Goal: Transaction & Acquisition: Obtain resource

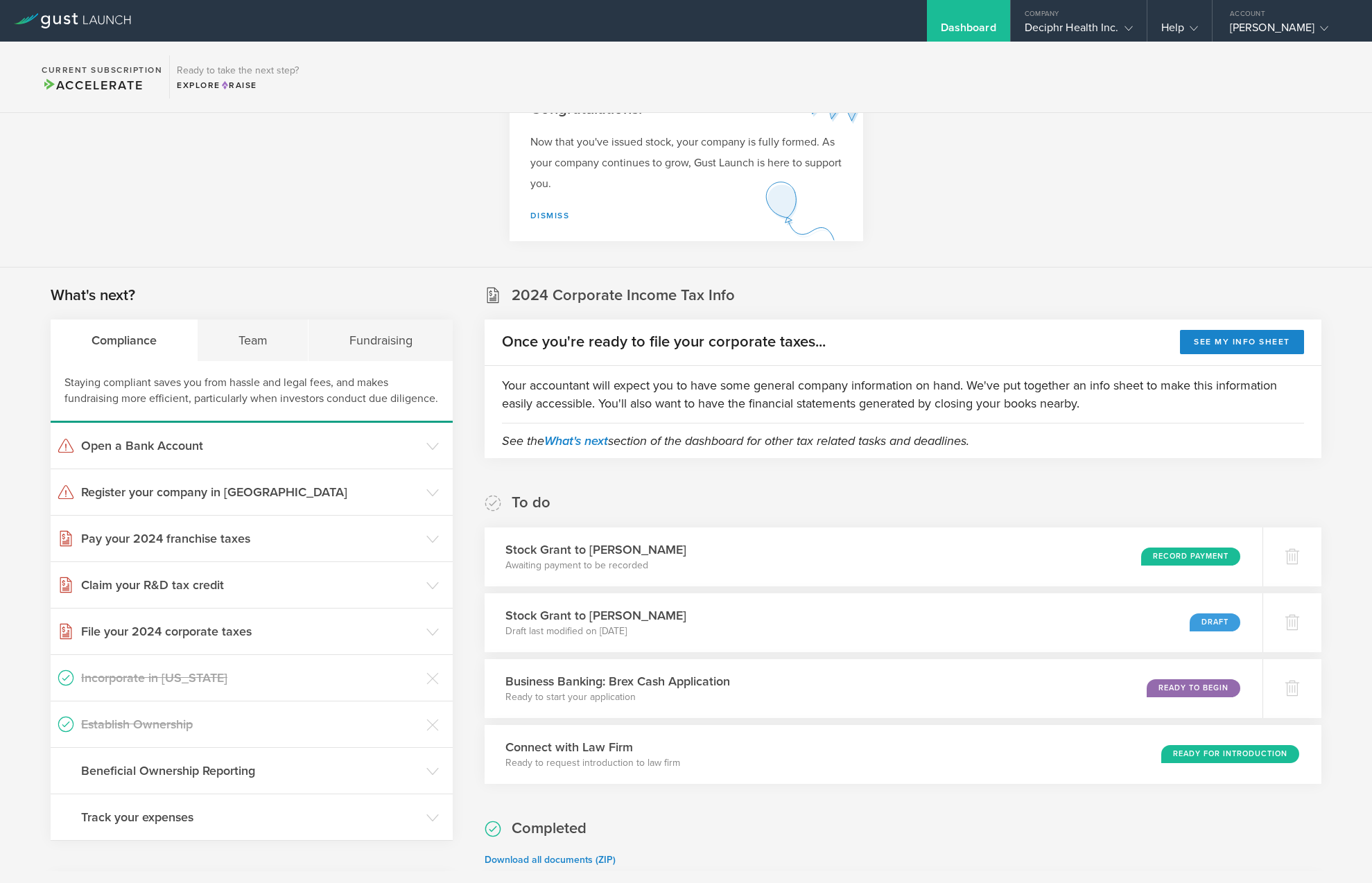
scroll to position [61, 0]
click at [1097, 13] on div "Company" at bounding box center [1079, 10] width 136 height 21
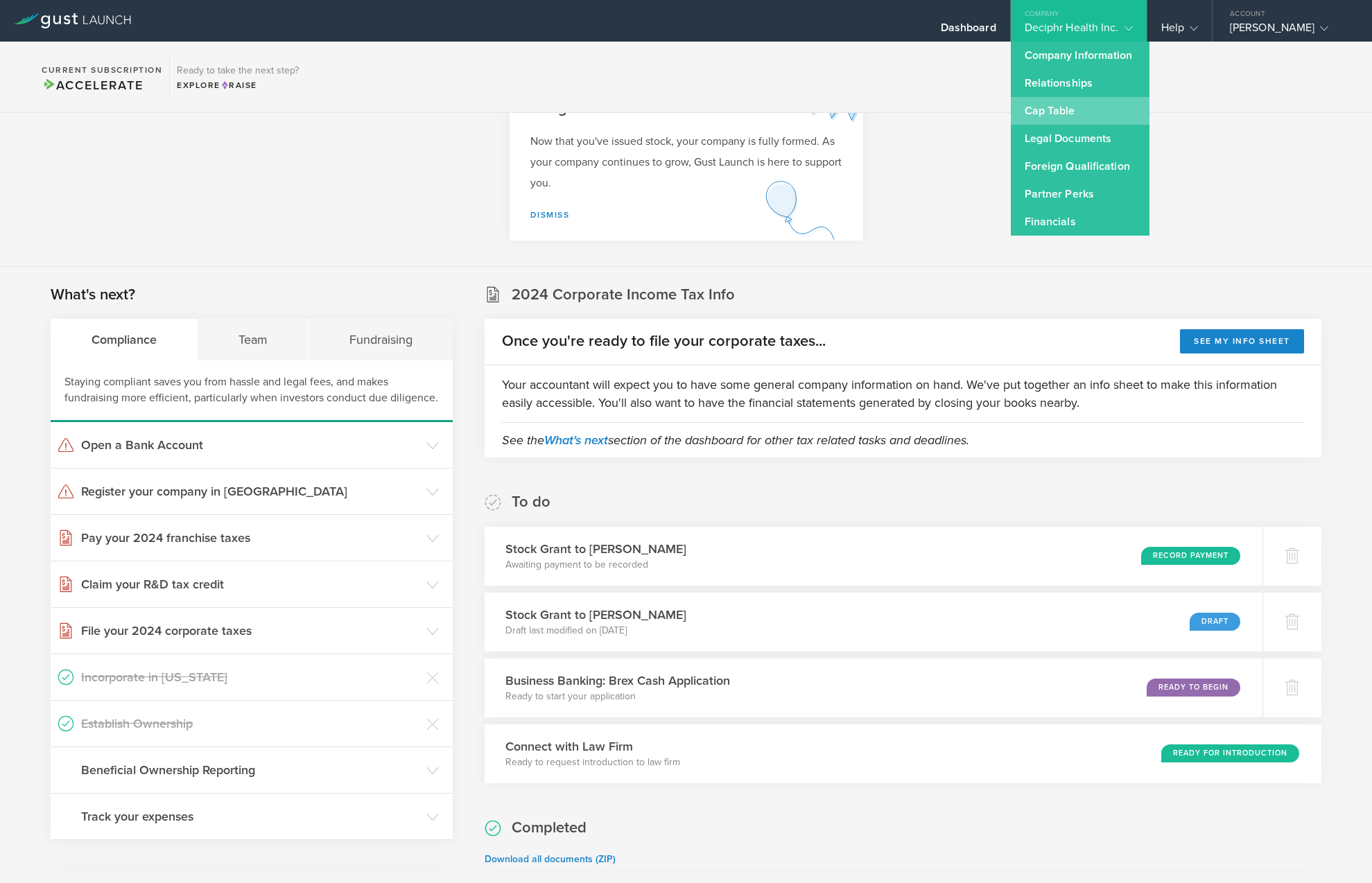
click at [1080, 110] on link "Cap Table" at bounding box center [1080, 111] width 139 height 27
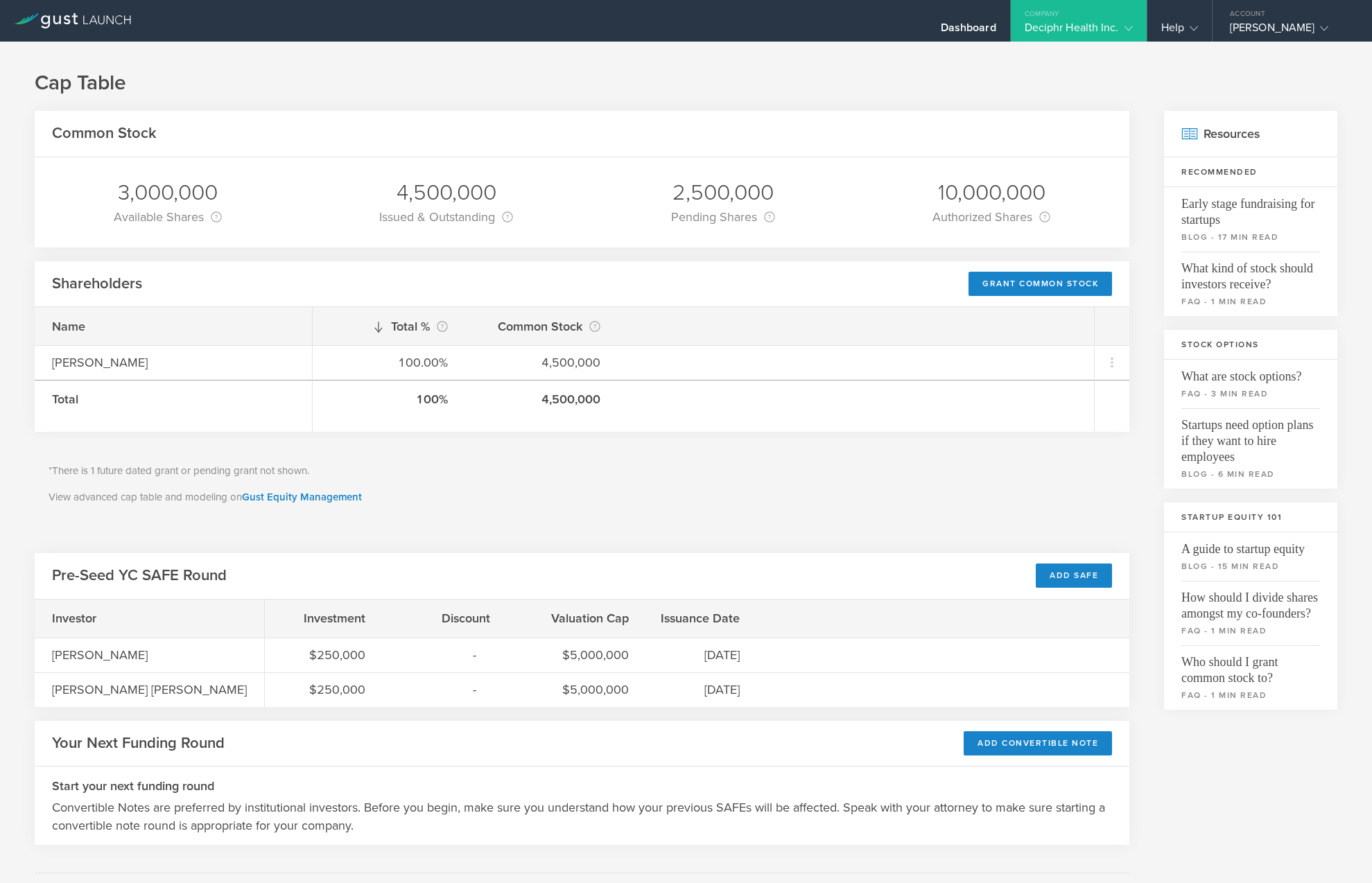
click at [1075, 24] on div "Deciphr Health Inc." at bounding box center [1079, 31] width 108 height 21
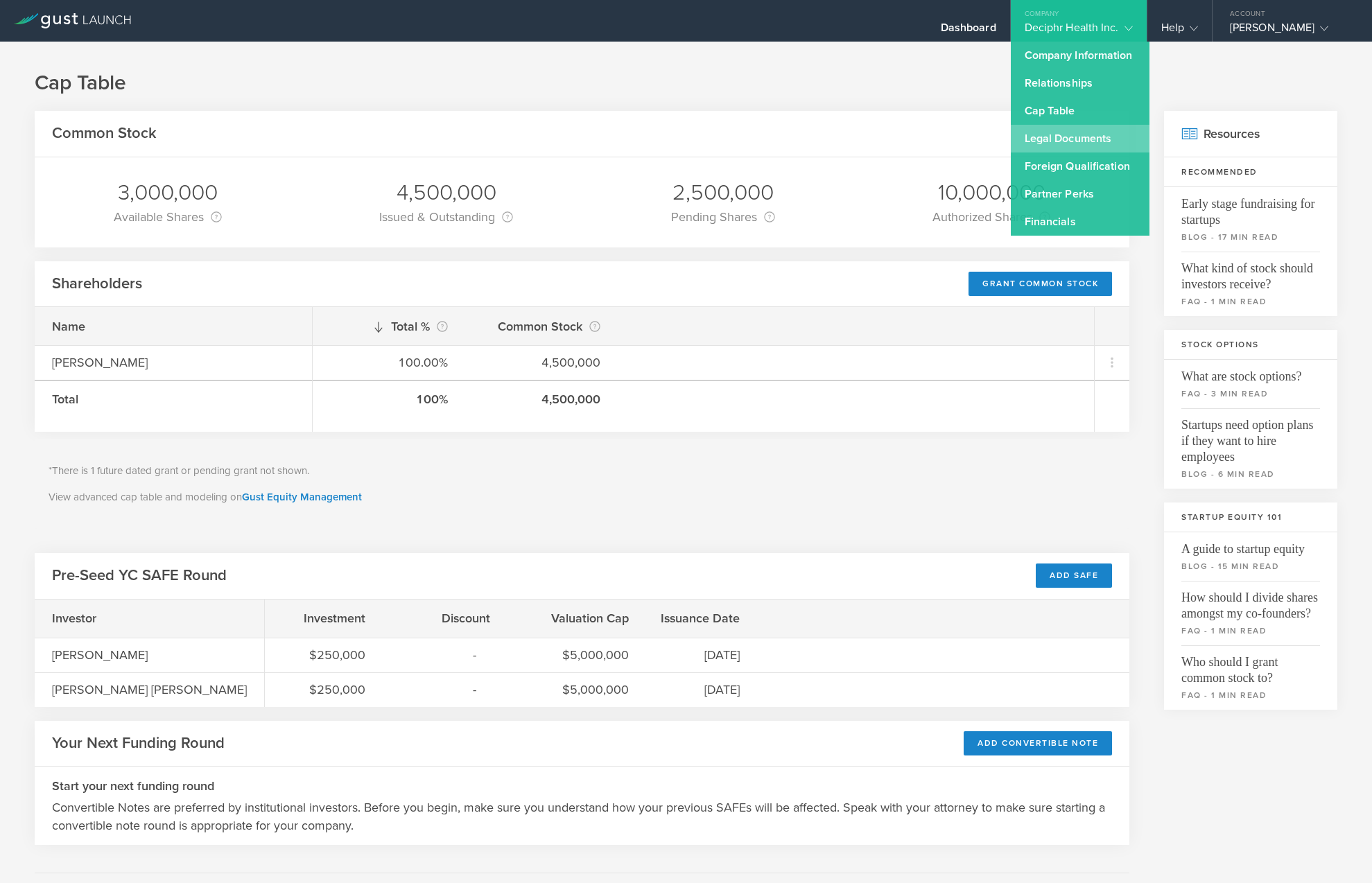
click at [1098, 137] on link "Legal Documents" at bounding box center [1080, 138] width 139 height 27
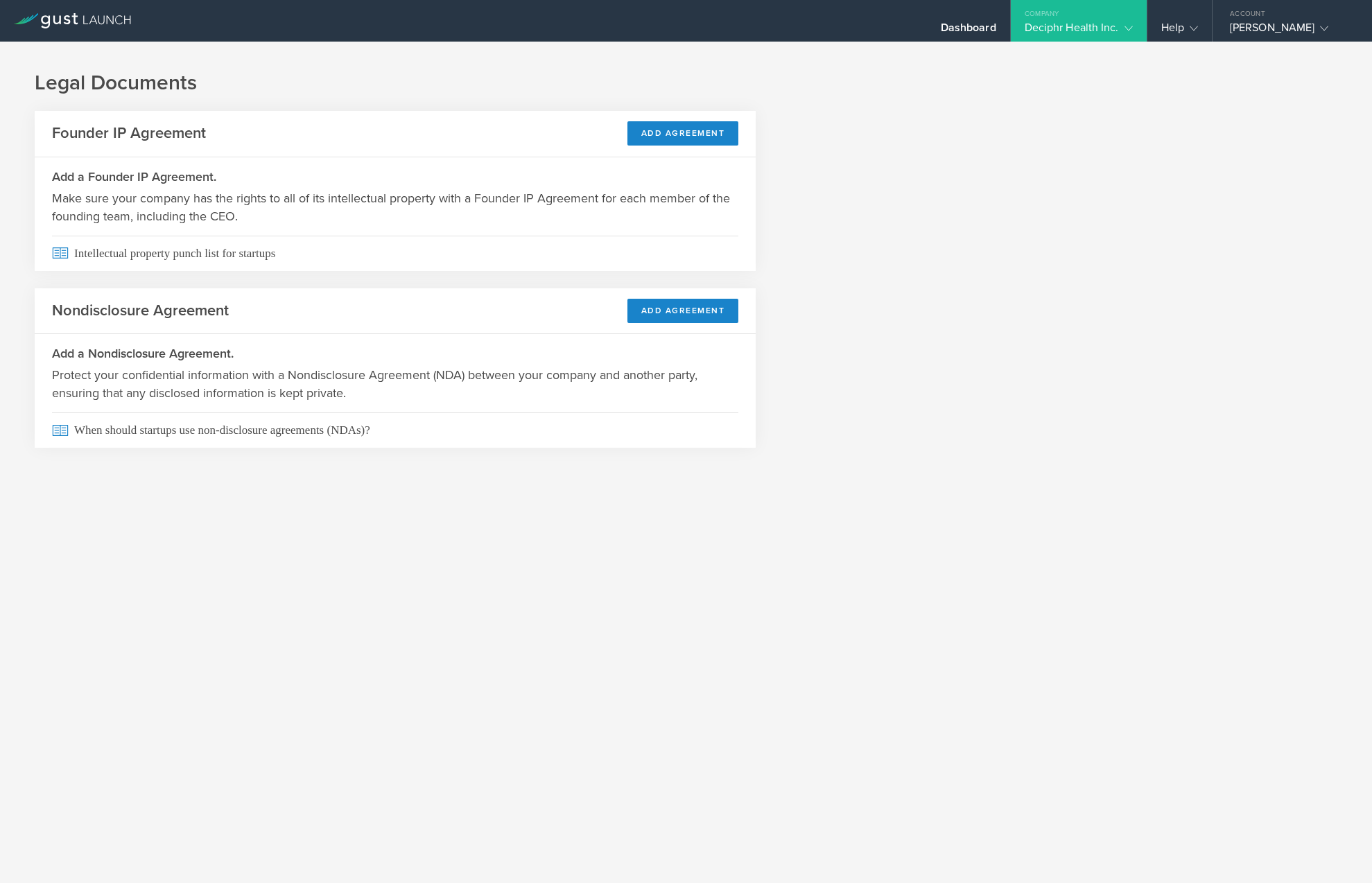
click at [1051, 26] on div "Deciphr Health Inc." at bounding box center [1079, 31] width 108 height 21
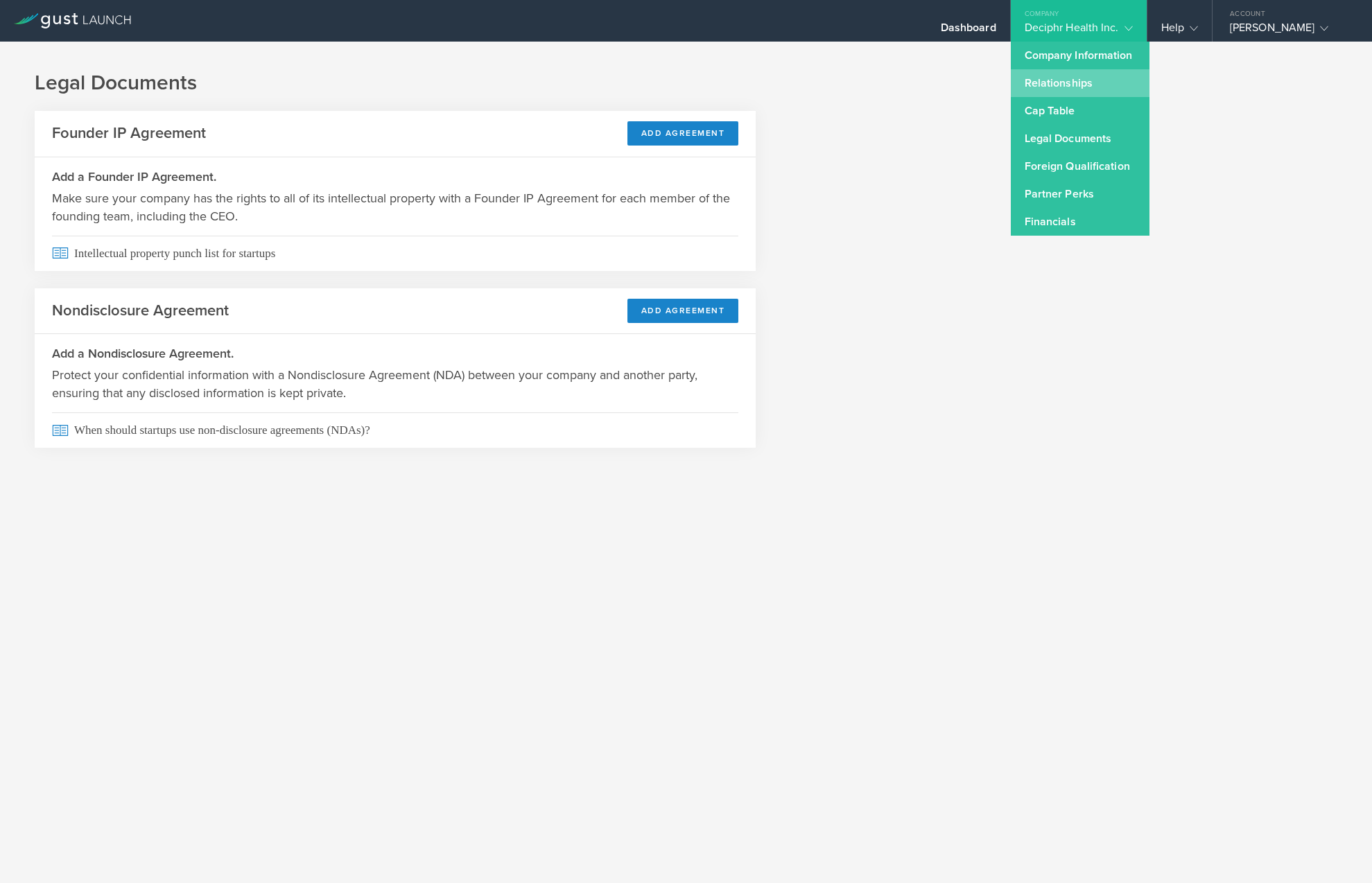
click at [1081, 80] on link "Relationships" at bounding box center [1080, 82] width 139 height 27
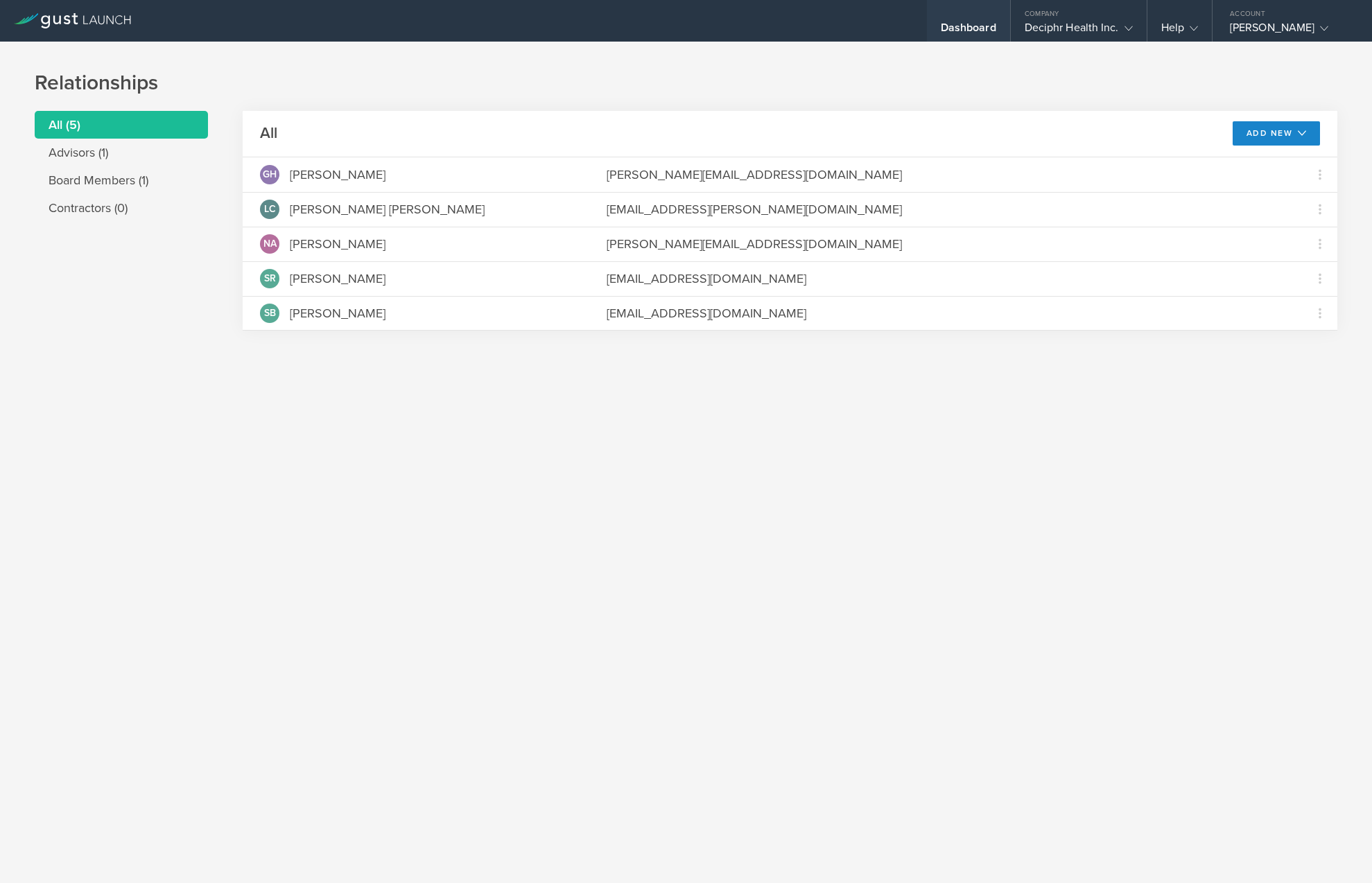
click at [957, 21] on div "Dashboard" at bounding box center [968, 31] width 56 height 21
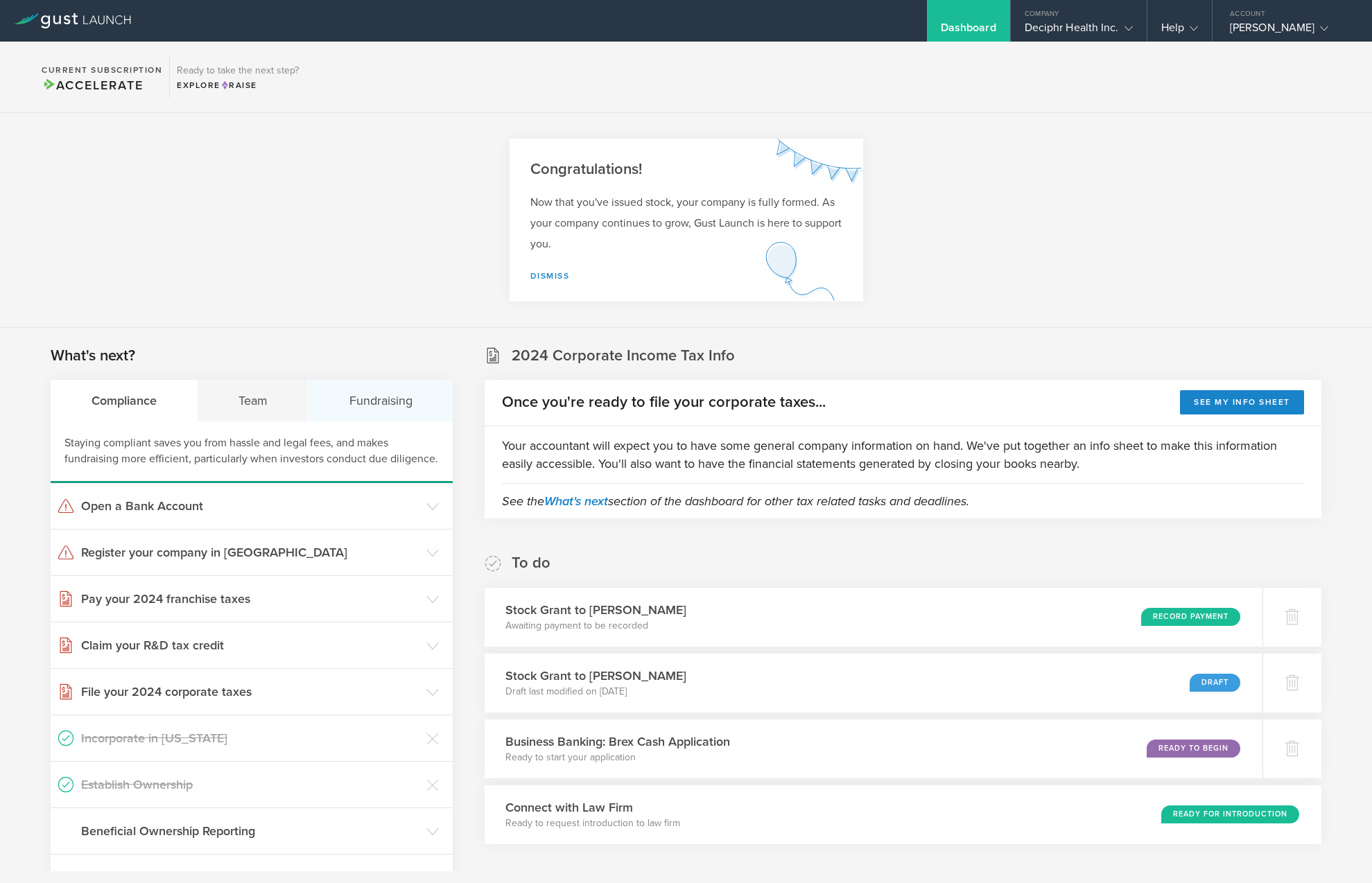
drag, startPoint x: 342, startPoint y: 390, endPoint x: 330, endPoint y: 356, distance: 36.1
click at [343, 390] on div "Fundraising" at bounding box center [381, 401] width 144 height 42
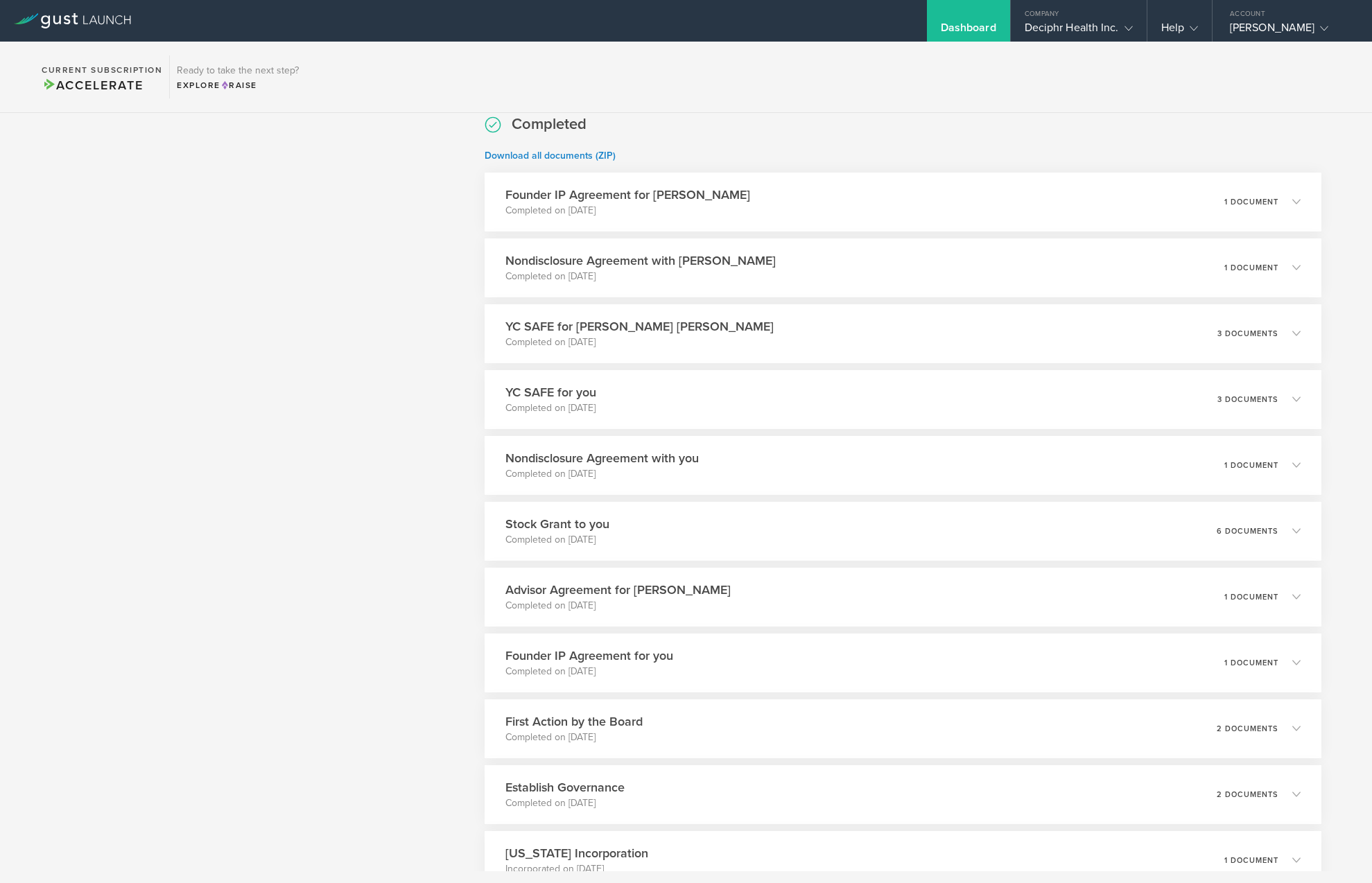
scroll to position [768, 0]
click at [1298, 333] on icon at bounding box center [1297, 329] width 23 height 13
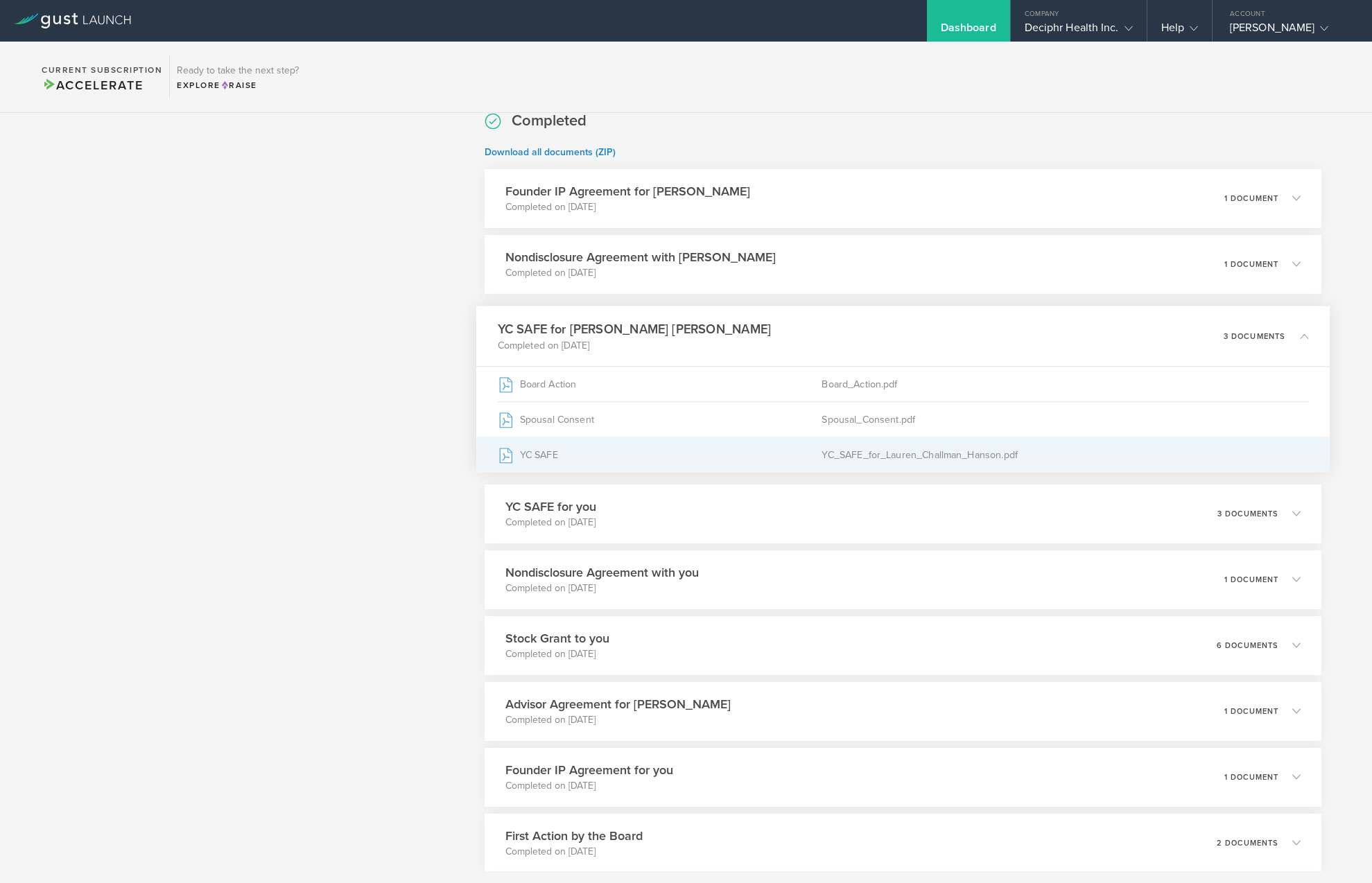
click at [677, 455] on div "YC SAFE" at bounding box center [660, 454] width 324 height 35
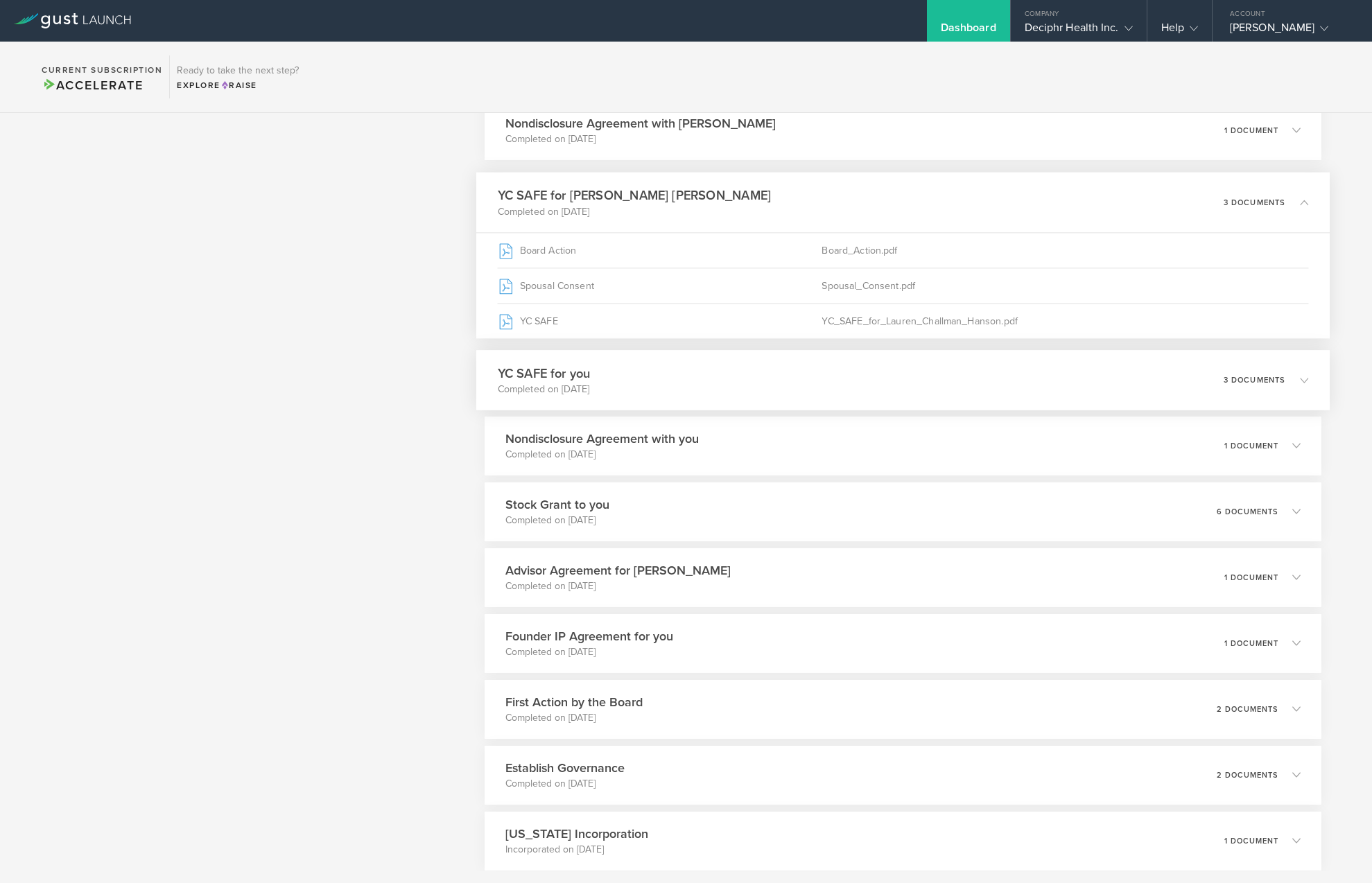
click at [1300, 381] on icon at bounding box center [1304, 379] width 8 height 8
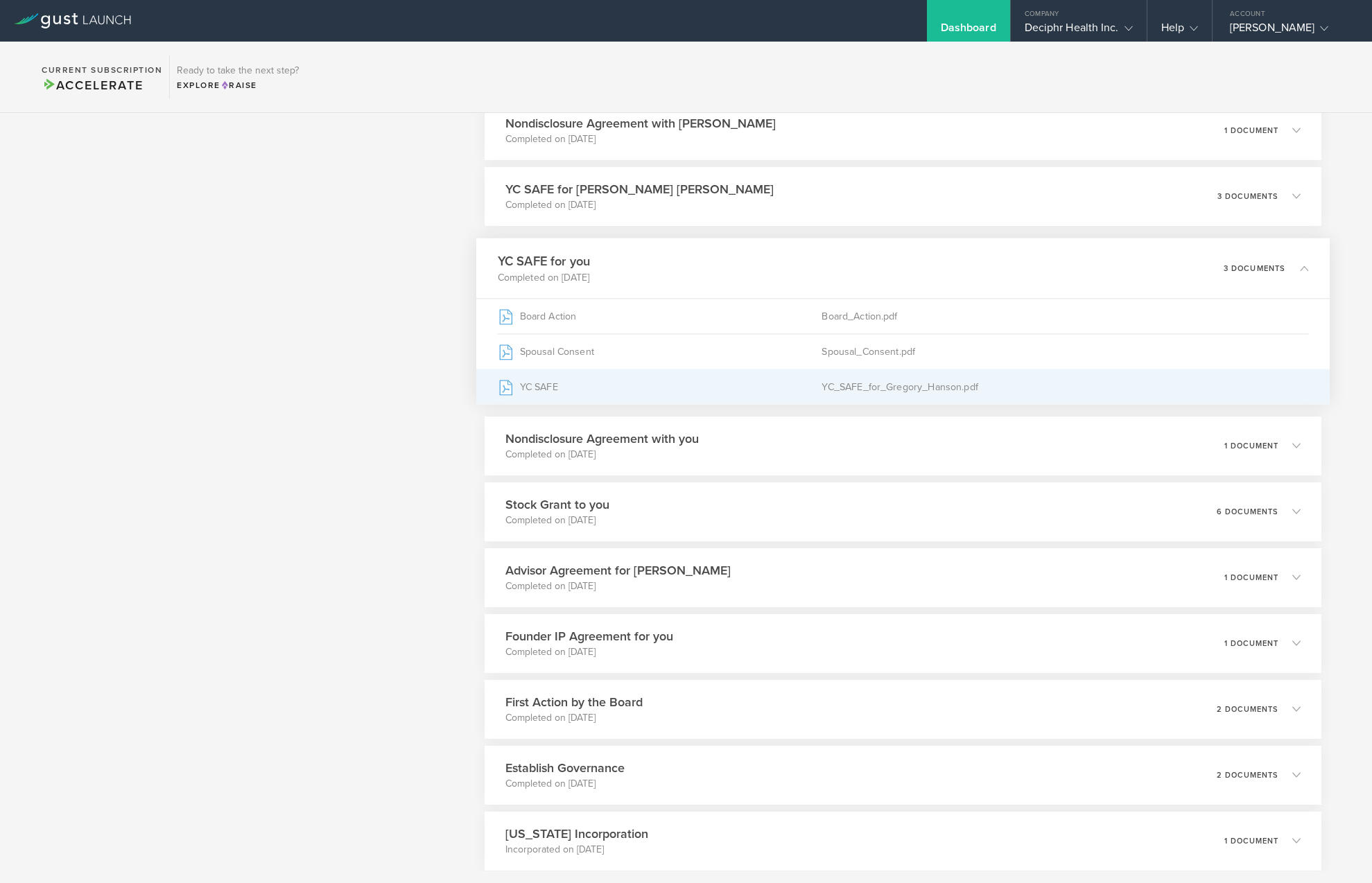
click at [728, 391] on div "YC SAFE" at bounding box center [660, 387] width 324 height 35
